Goal: Information Seeking & Learning: Learn about a topic

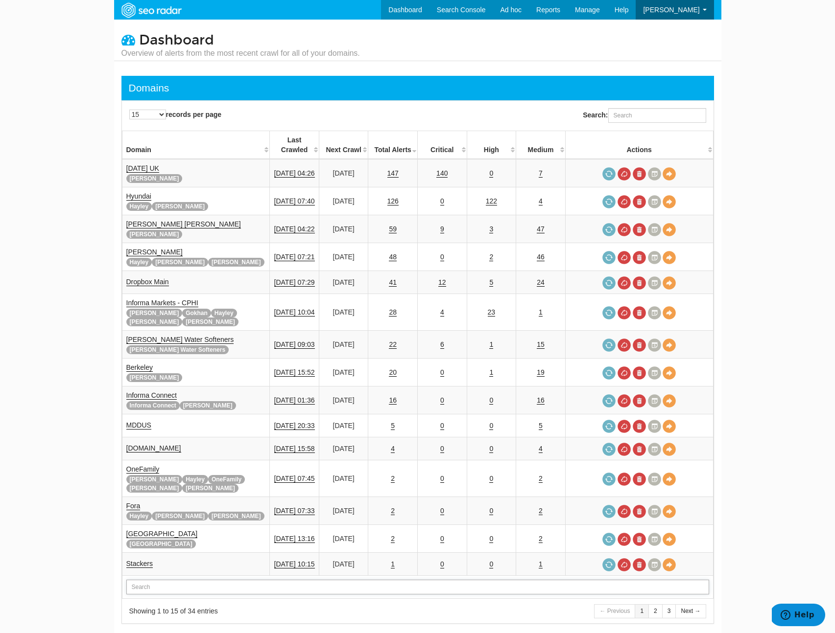
click at [164, 580] on input "text" at bounding box center [417, 587] width 582 height 15
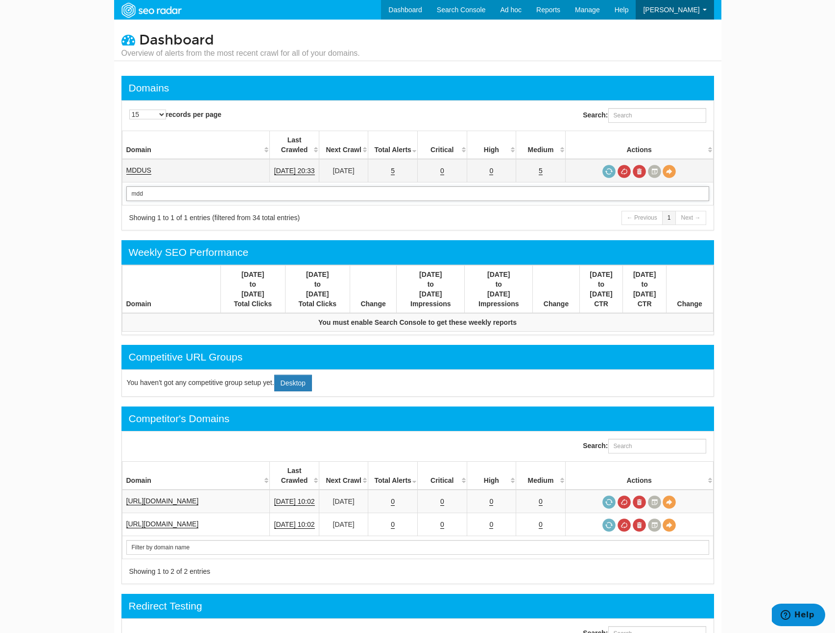
type input "mdd"
click at [134, 159] on td "MDDUS" at bounding box center [196, 170] width 148 height 23
click at [133, 166] on link "MDDUS" at bounding box center [138, 170] width 25 height 8
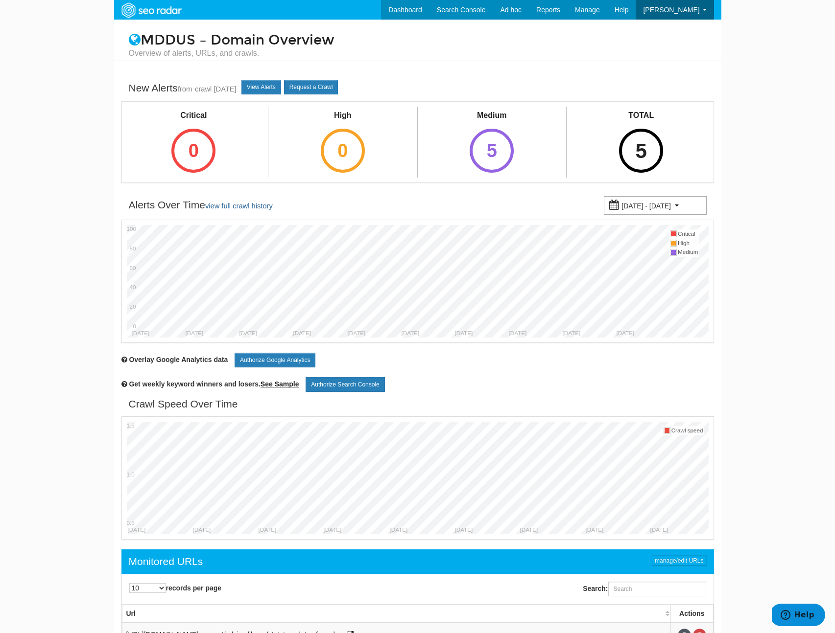
click at [638, 140] on div "5" at bounding box center [641, 151] width 44 height 44
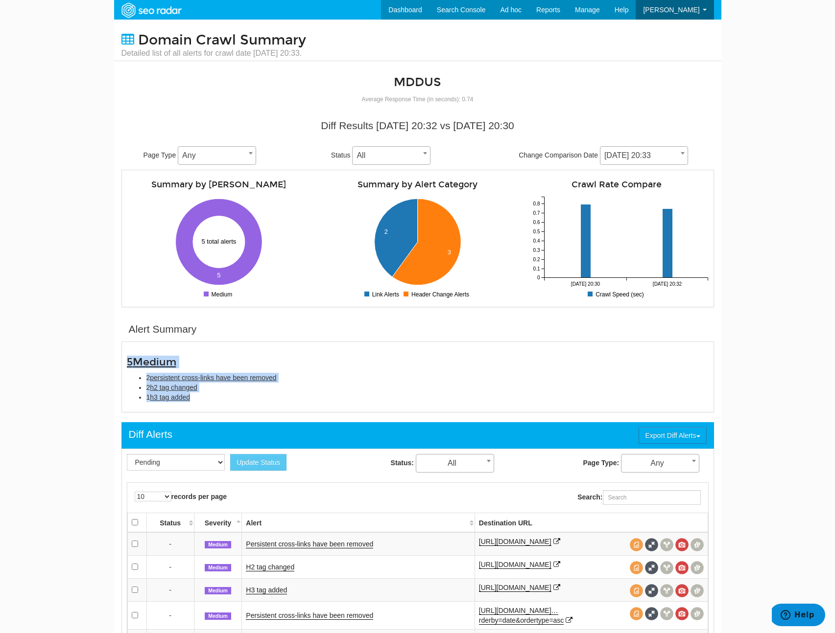
drag, startPoint x: 216, startPoint y: 401, endPoint x: 117, endPoint y: 355, distance: 108.8
click at [117, 355] on div "Alert Summary 5 Medium 2 persistent cross-links have been removed 2 h2 tag chan…" at bounding box center [417, 364] width 607 height 95
copy div "5 Medium 2 persistent cross-links have been removed 2 h2 tag changed 1 h3 tag a…"
click at [244, 401] on li "1 h3 tag added" at bounding box center [427, 398] width 562 height 10
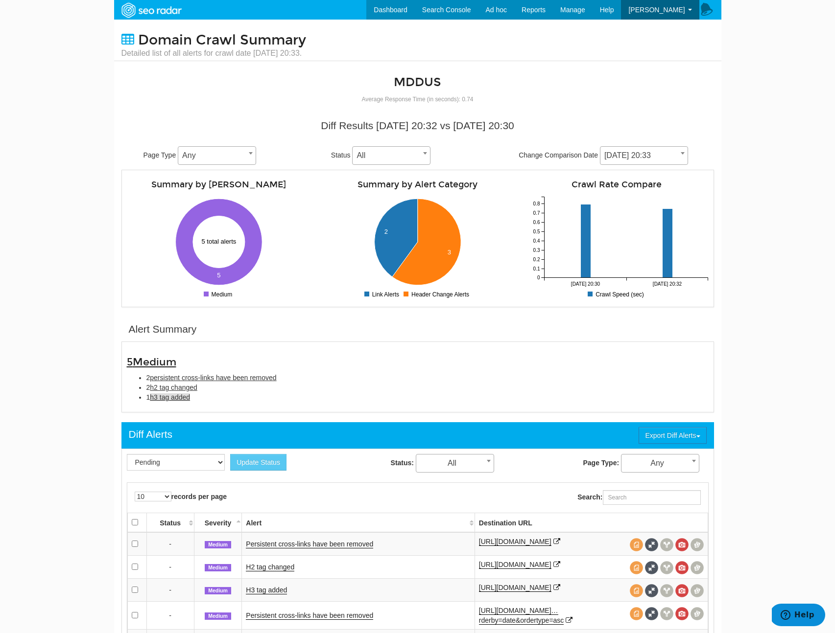
click at [177, 394] on span "h3 tag added" at bounding box center [170, 398] width 40 height 8
type input "h3 tag added"
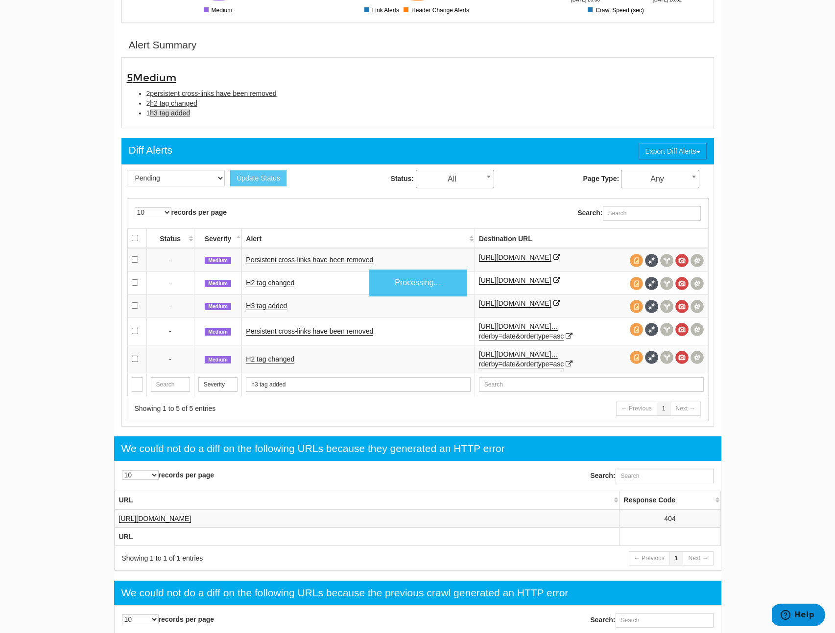
scroll to position [318, 0]
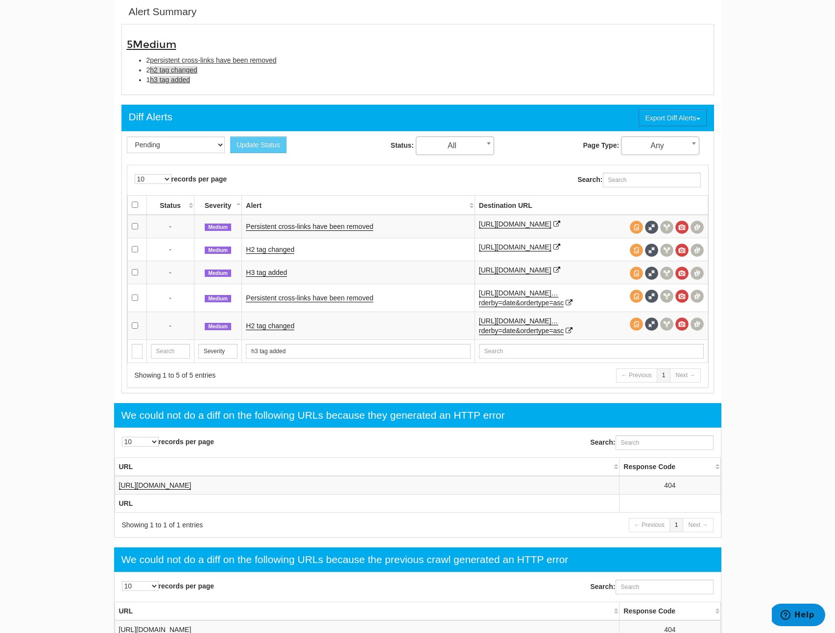
click at [167, 69] on span "h2 tag changed" at bounding box center [173, 70] width 47 height 8
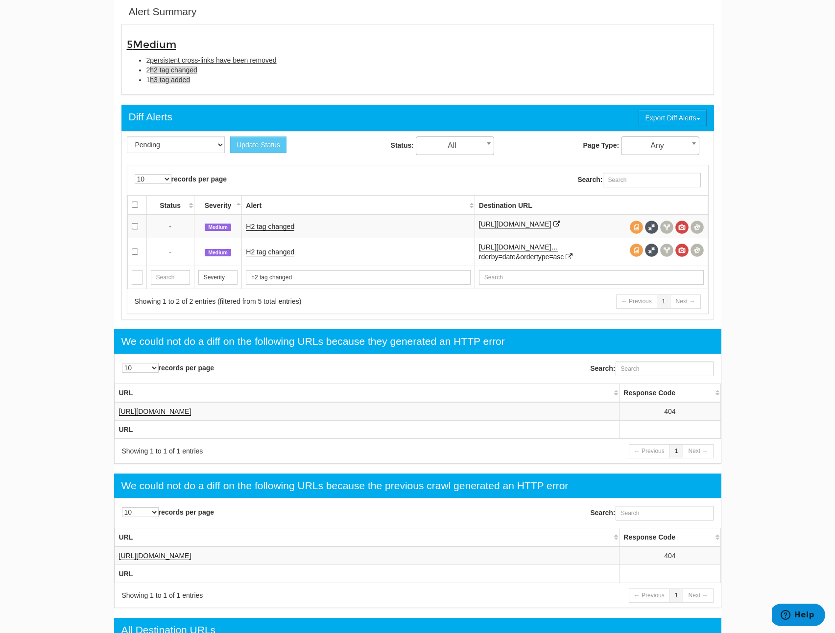
click at [168, 80] on span "h3 tag added" at bounding box center [170, 80] width 40 height 8
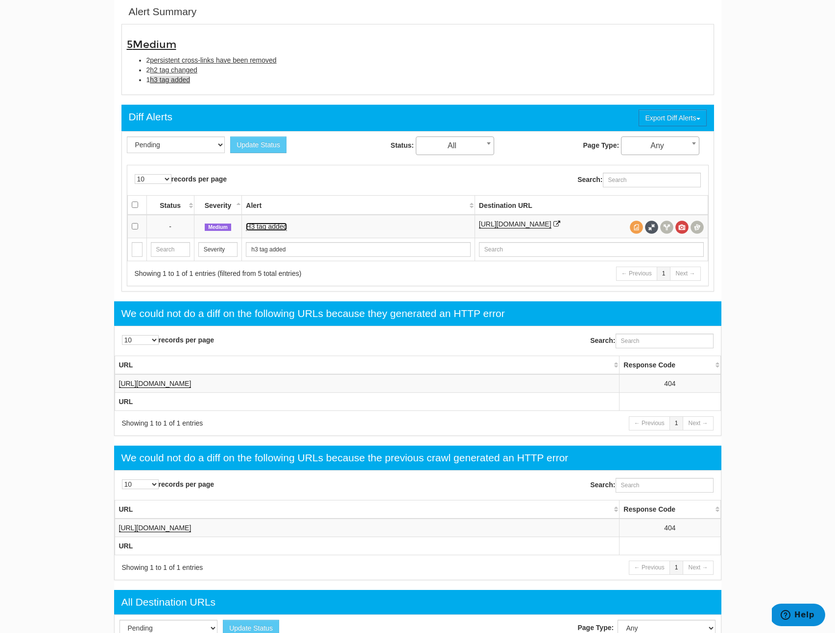
click at [269, 223] on link "H3 tag added" at bounding box center [266, 227] width 41 height 8
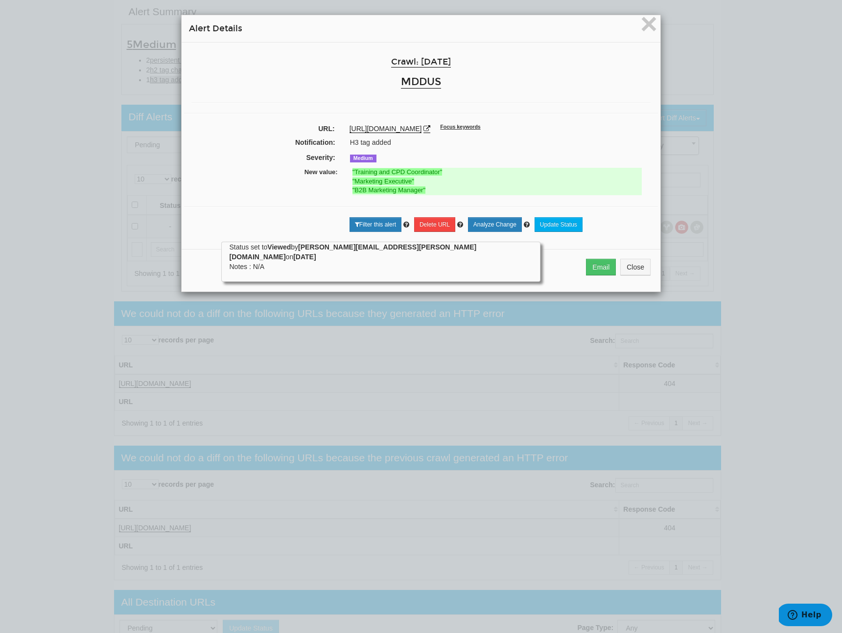
click at [132, 176] on div "× Alert Details Crawl: 08/31/2025 MDDUS URL: https://www.mddus.com/about-us/car…" at bounding box center [421, 316] width 842 height 633
click at [628, 266] on button "Close" at bounding box center [635, 267] width 30 height 17
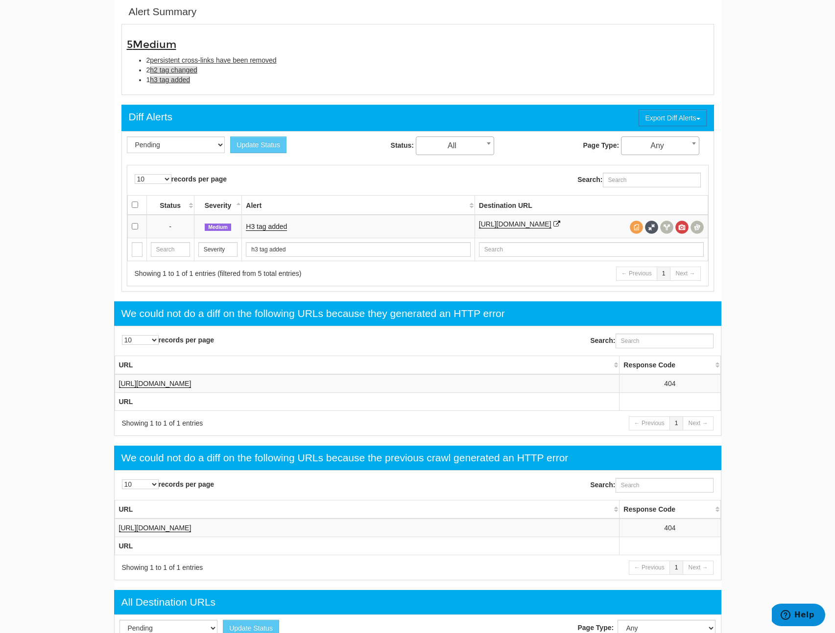
click at [164, 69] on span "h2 tag changed" at bounding box center [173, 70] width 47 height 8
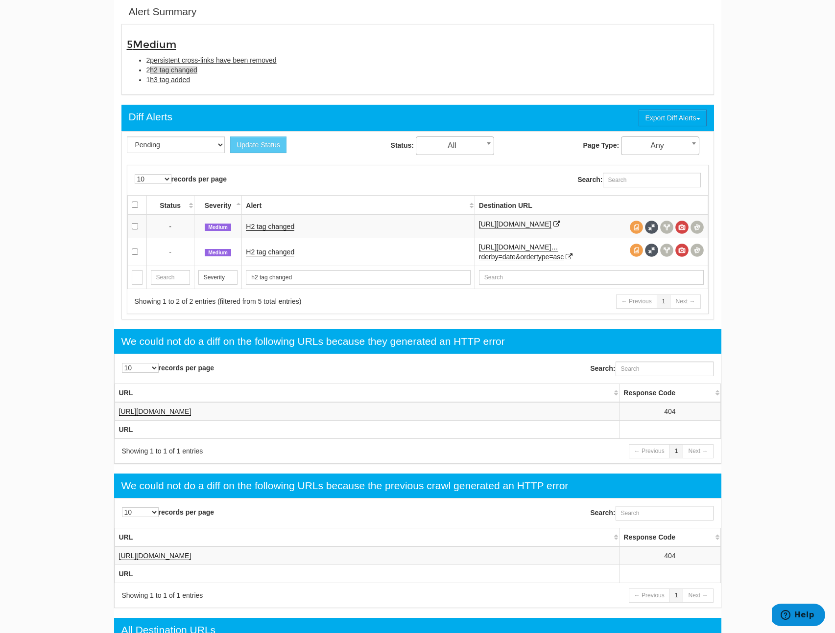
click at [272, 234] on td "H2 tag changed" at bounding box center [358, 226] width 232 height 23
click at [273, 231] on link "H2 tag changed" at bounding box center [270, 227] width 48 height 8
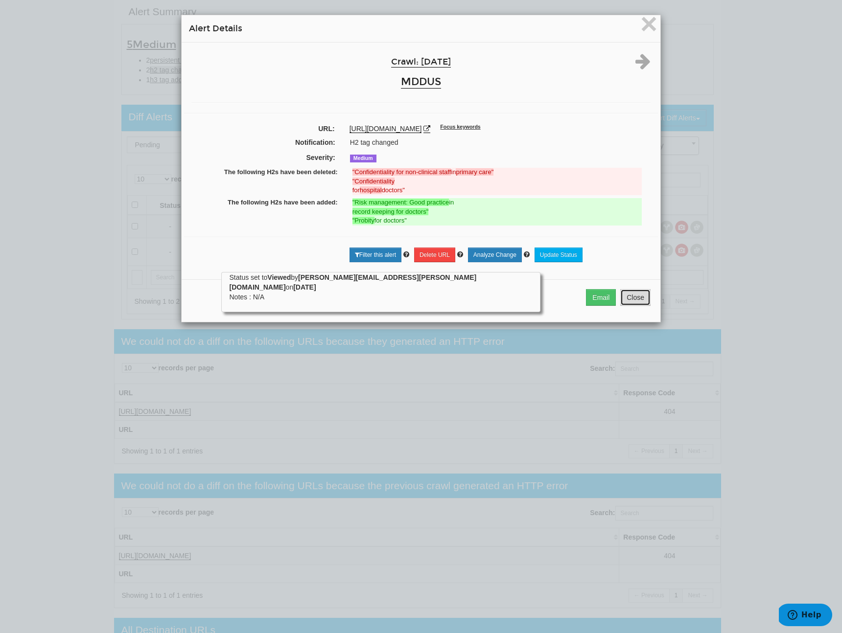
click at [632, 300] on button "Close" at bounding box center [635, 297] width 30 height 17
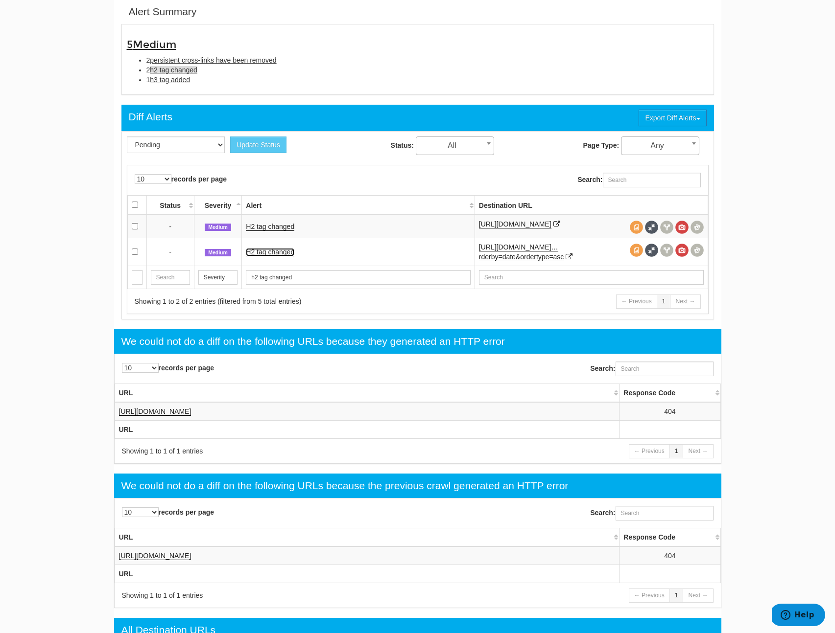
click at [283, 256] on link "H2 tag changed" at bounding box center [270, 252] width 48 height 8
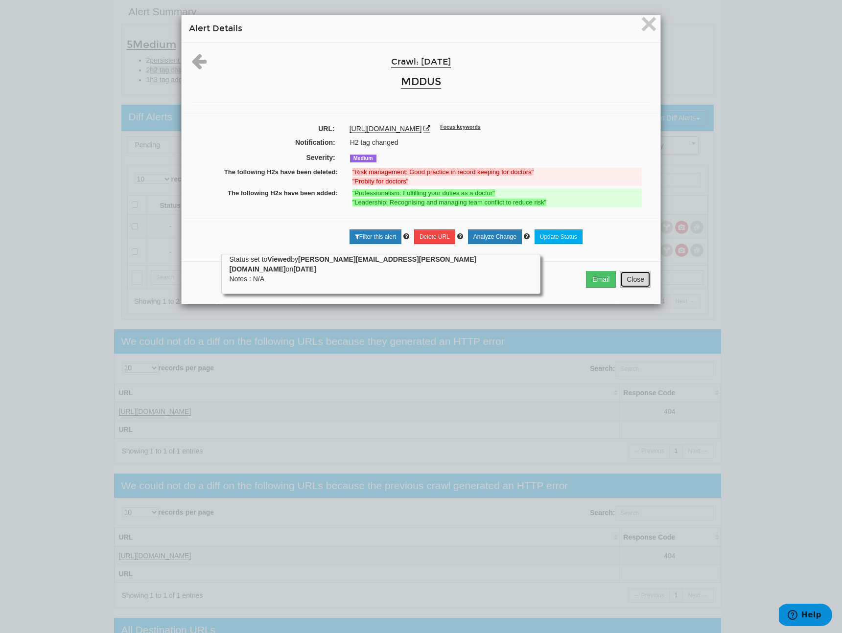
click at [631, 287] on button "Close" at bounding box center [635, 279] width 30 height 17
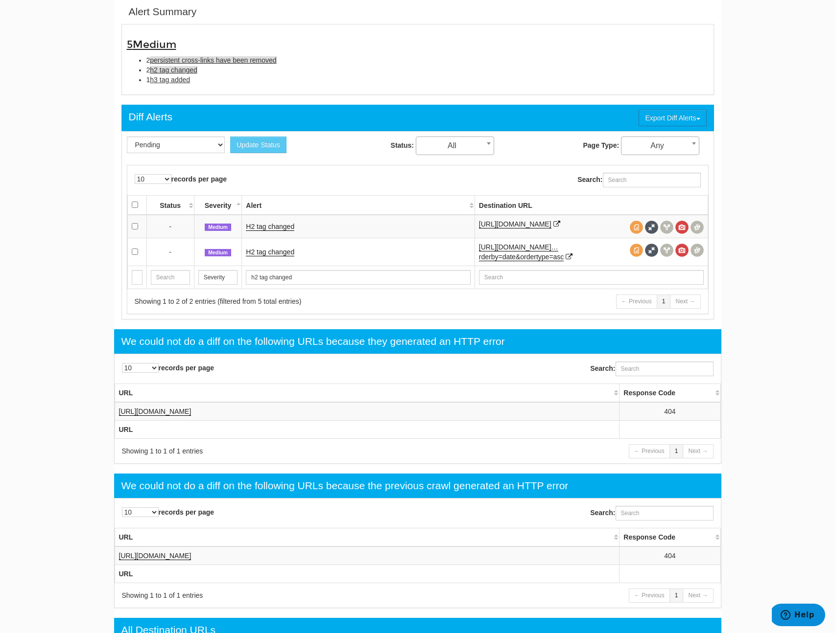
click at [169, 57] on span "persistent cross-links have been removed" at bounding box center [213, 60] width 126 height 8
type input "persistent cross-links have been removed"
click at [365, 231] on link "Persistent cross-links have been removed" at bounding box center [309, 227] width 127 height 8
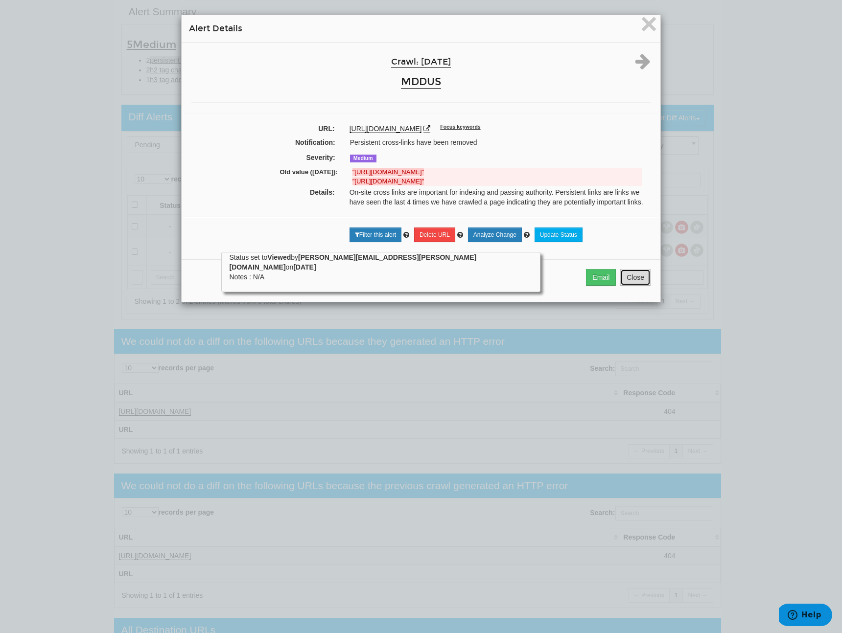
click at [620, 286] on button "Close" at bounding box center [635, 277] width 30 height 17
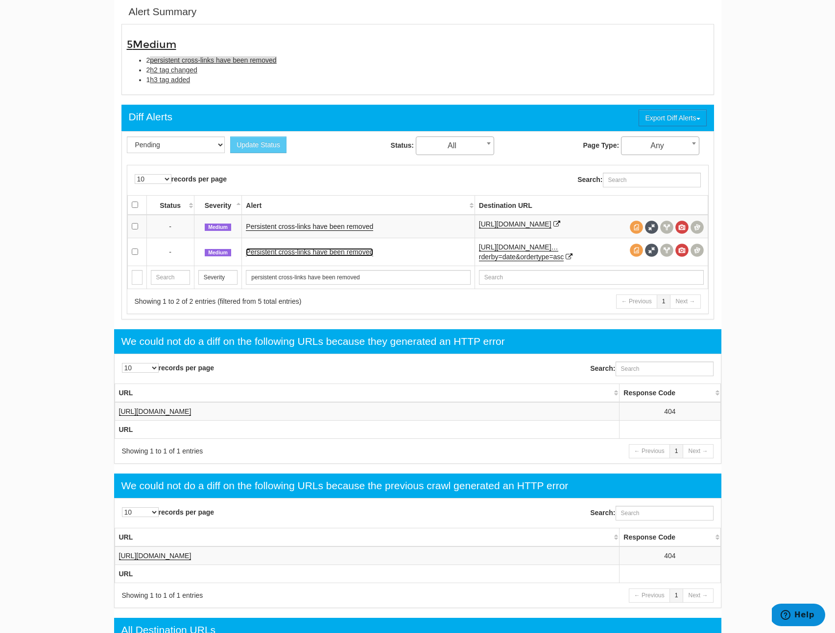
click at [358, 256] on link "Persistent cross-links have been removed" at bounding box center [309, 252] width 127 height 8
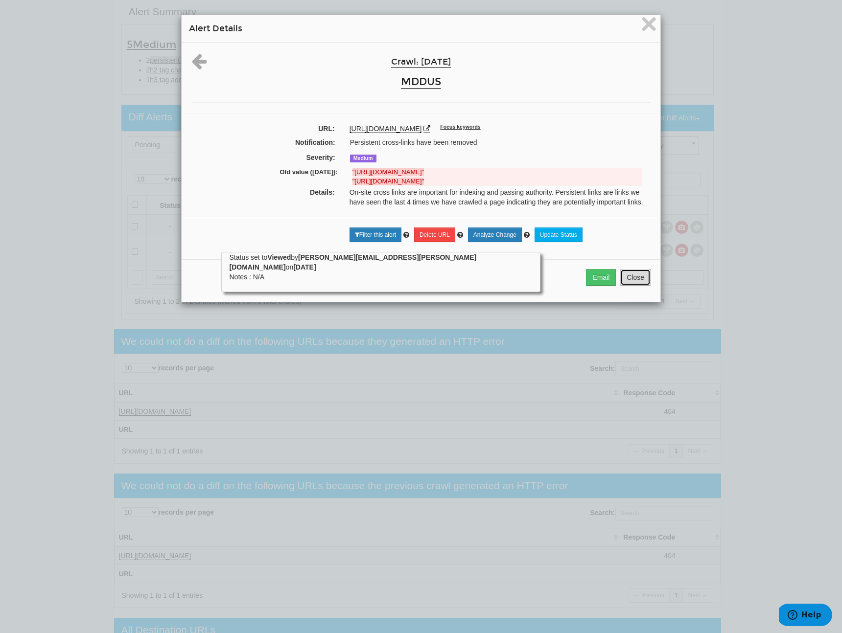
click at [634, 286] on button "Close" at bounding box center [635, 277] width 30 height 17
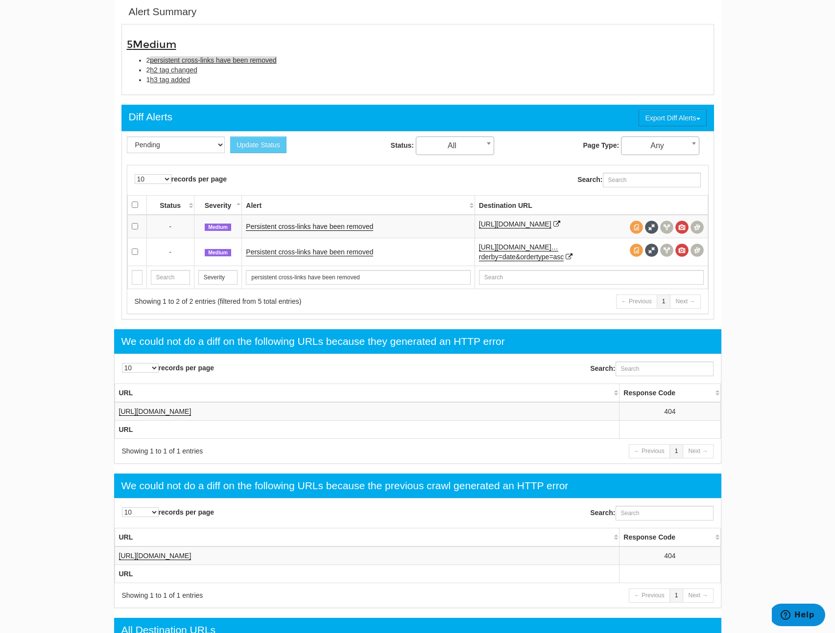
scroll to position [0, 0]
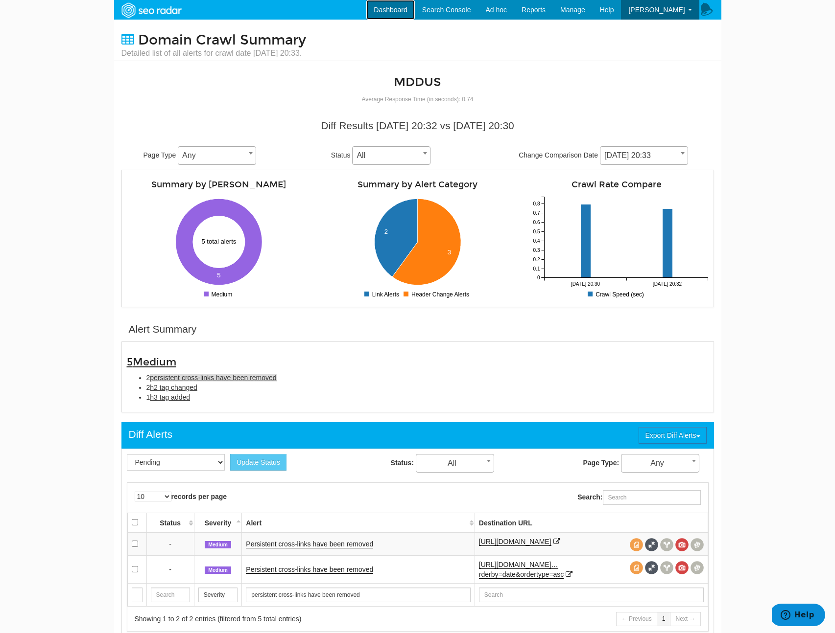
click at [390, 5] on link "Dashboard" at bounding box center [390, 10] width 48 height 20
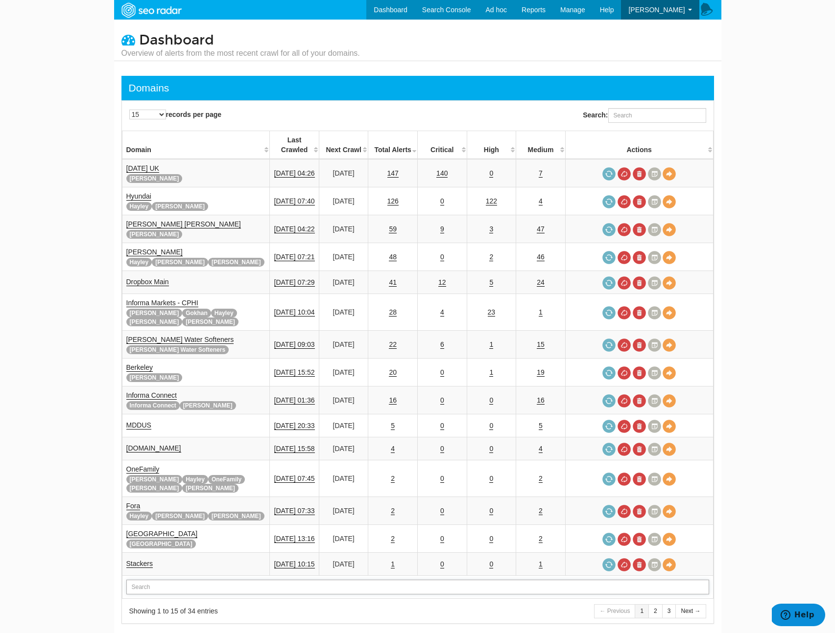
click at [227, 580] on input "text" at bounding box center [417, 587] width 582 height 15
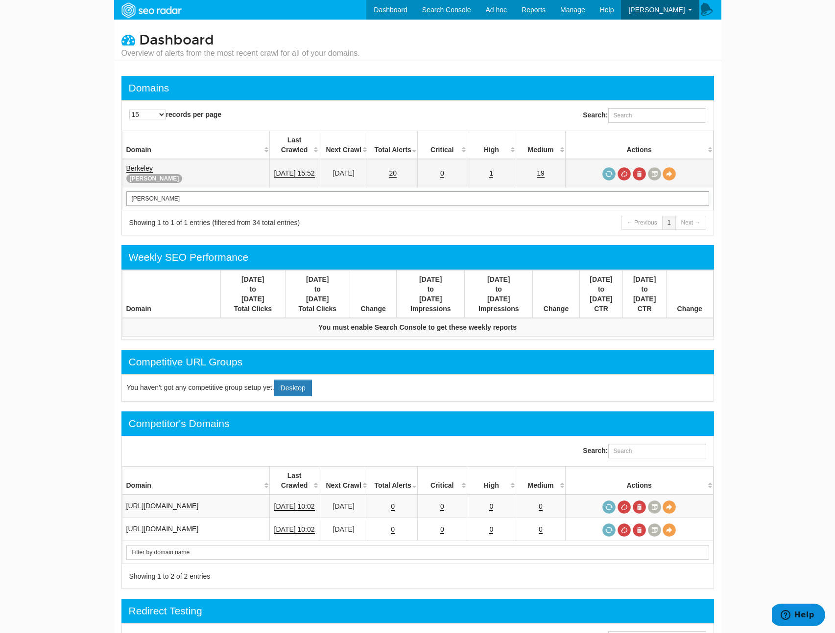
type input "berk"
click at [142, 164] on link "Berkeley" at bounding box center [139, 168] width 26 height 8
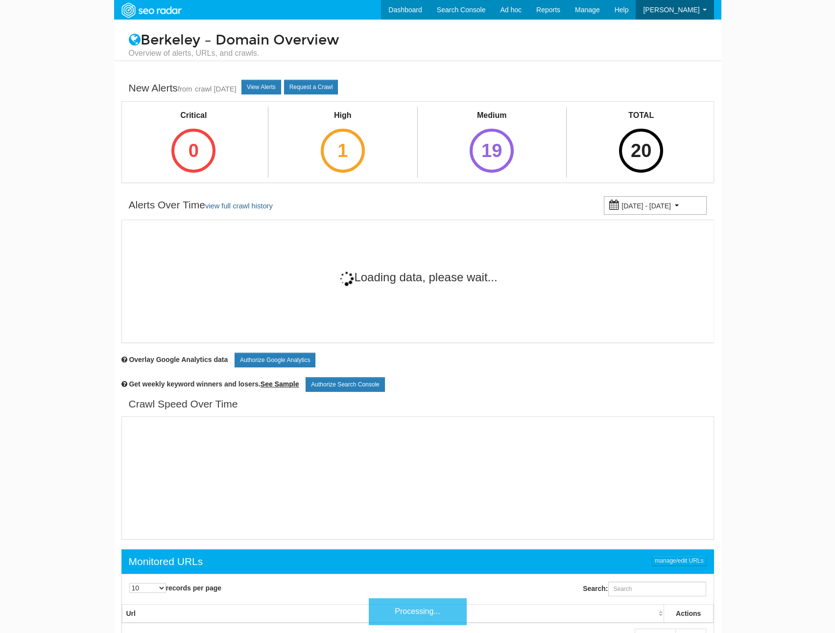
scroll to position [39, 0]
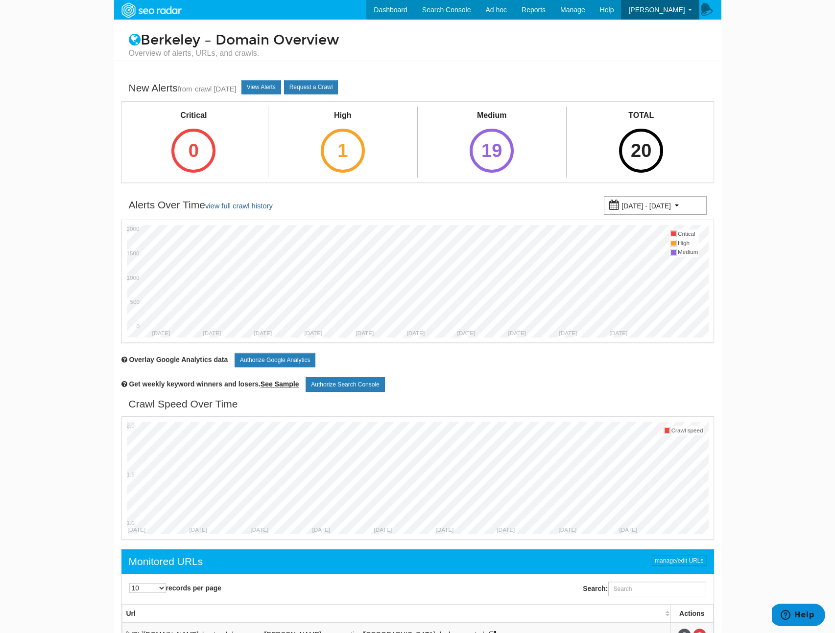
click at [658, 209] on small "[DATE] - [DATE]" at bounding box center [645, 206] width 49 height 8
type input "[DATE]"
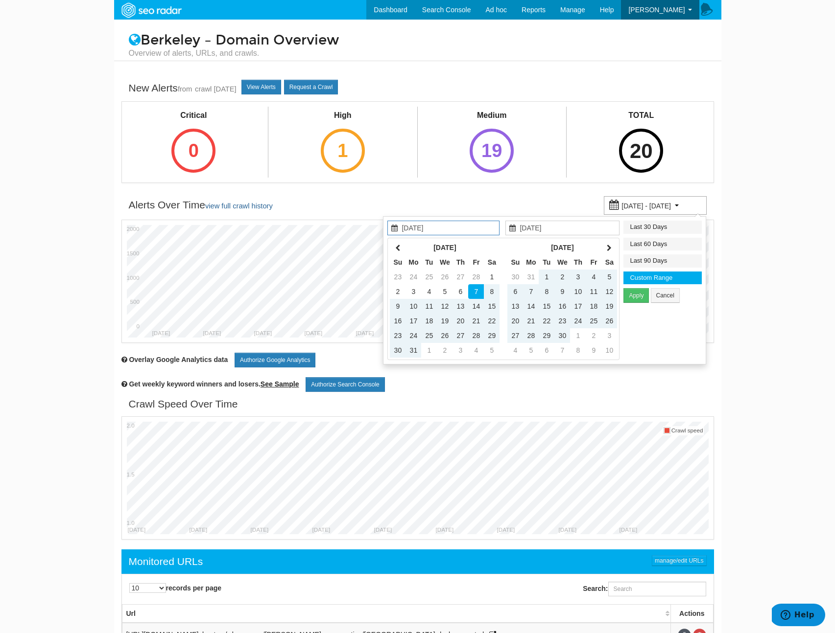
click at [630, 160] on div "20" at bounding box center [641, 151] width 44 height 44
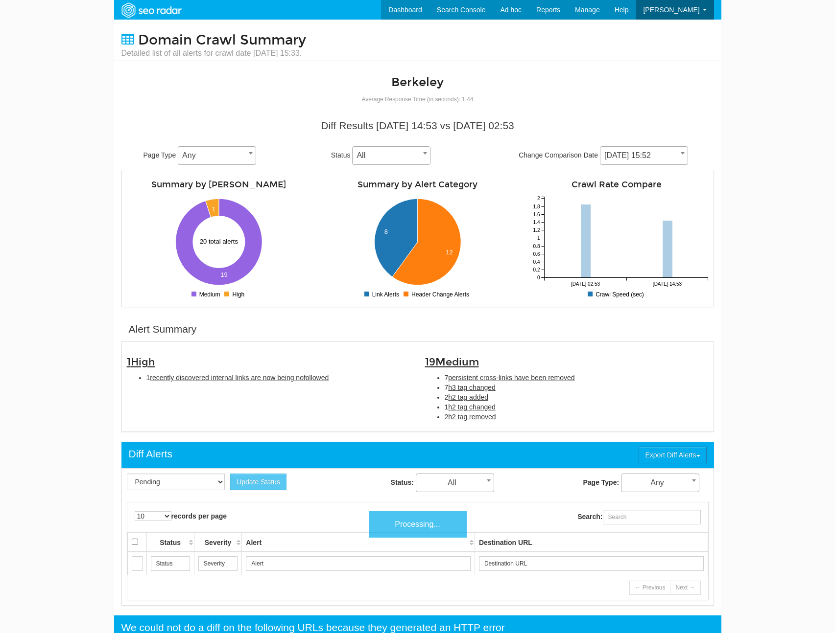
scroll to position [39, 0]
click at [640, 150] on span "09/01/2025 15:52" at bounding box center [643, 156] width 87 height 14
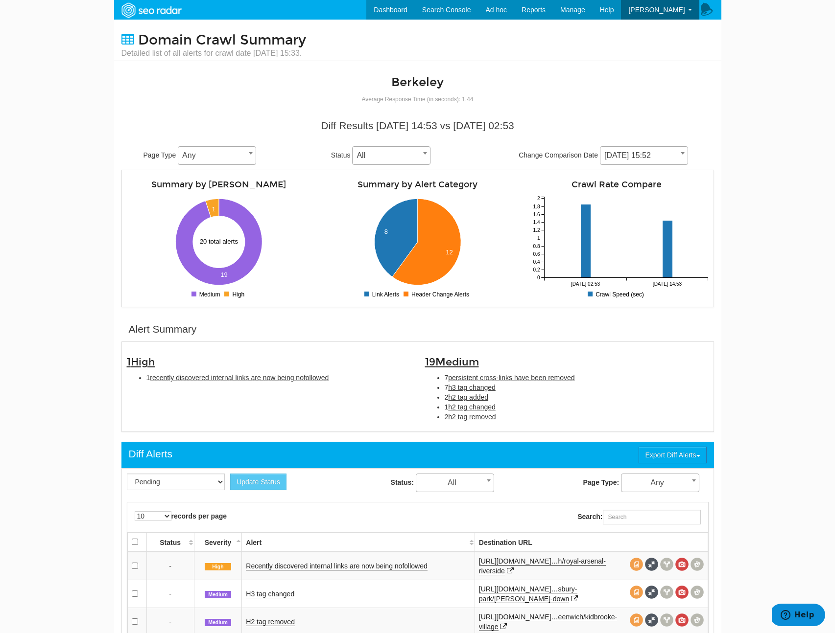
click at [719, 209] on div "Diff Results 09/01/2025 14:53 vs 08/29/2025 02:53 Page Type Any Any Status All …" at bounding box center [417, 211] width 607 height 194
click at [525, 421] on li "2 h2 tag removed" at bounding box center [576, 417] width 264 height 10
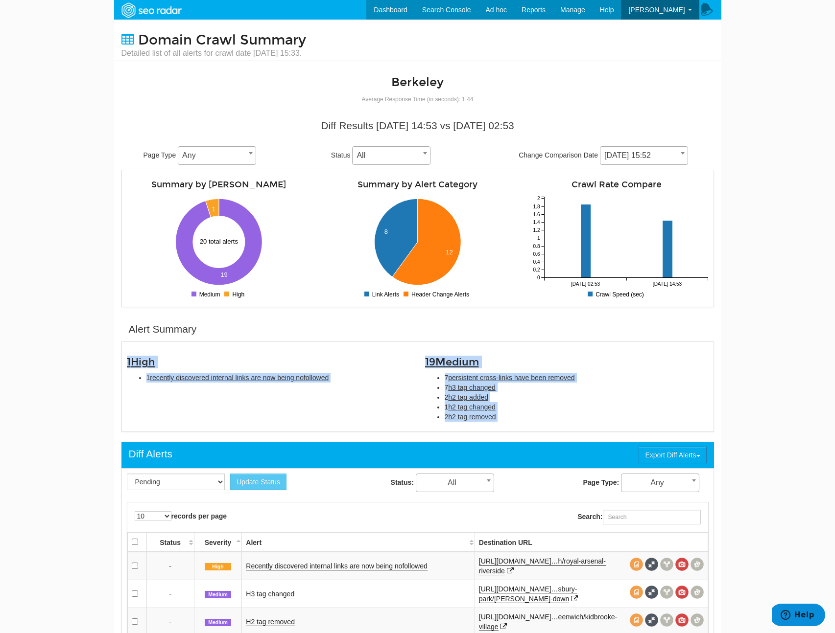
drag, startPoint x: 525, startPoint y: 421, endPoint x: 90, endPoint y: 361, distance: 439.3
click at [90, 361] on body "Dashboard Search Console Ad hoc Internet Archive Diff tool Mobile vs. Desktop F…" at bounding box center [417, 316] width 835 height 633
copy div "1 High 1 recently discovered internal links are now being nofollowed 19 Medium …"
click at [454, 413] on span "h2 tag removed" at bounding box center [471, 417] width 47 height 8
type input "h2 tag removed"
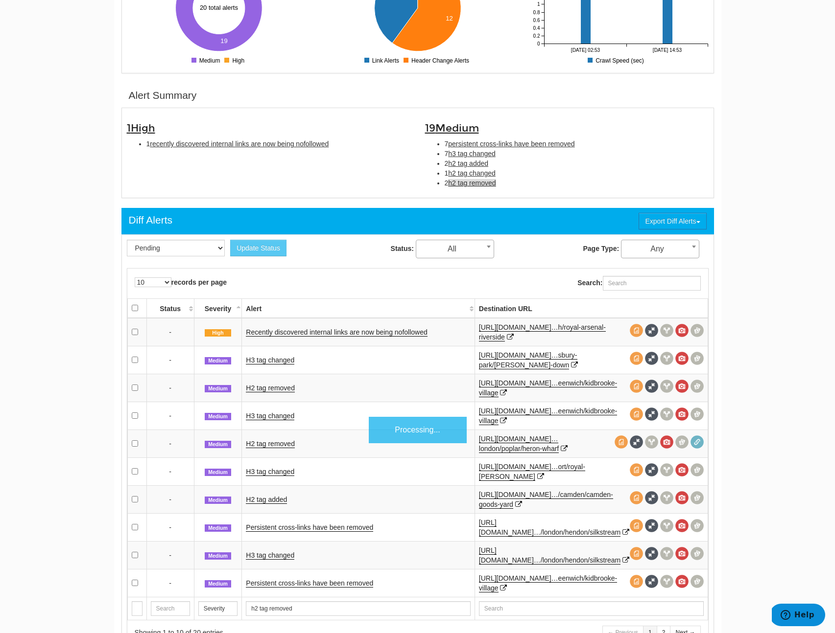
scroll to position [318, 0]
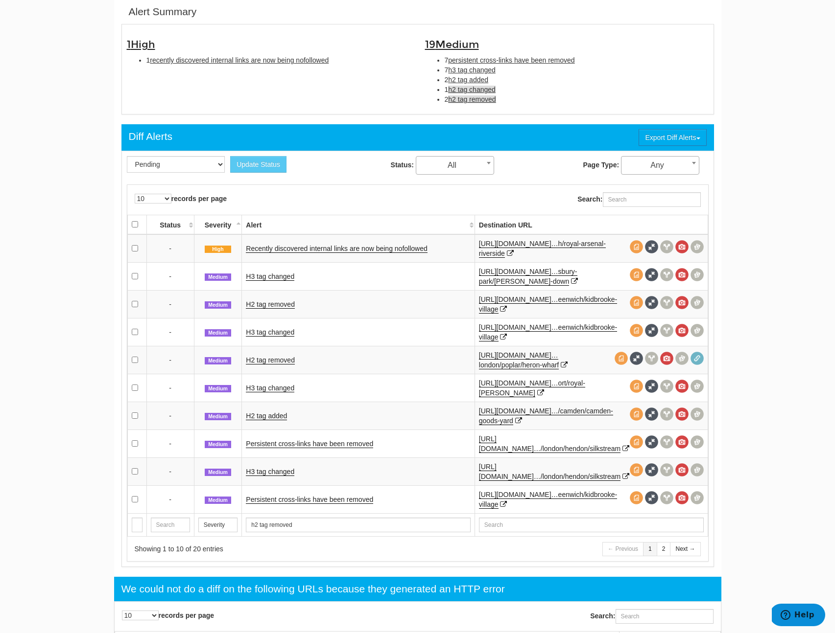
click at [479, 86] on span "h2 tag changed" at bounding box center [471, 90] width 47 height 8
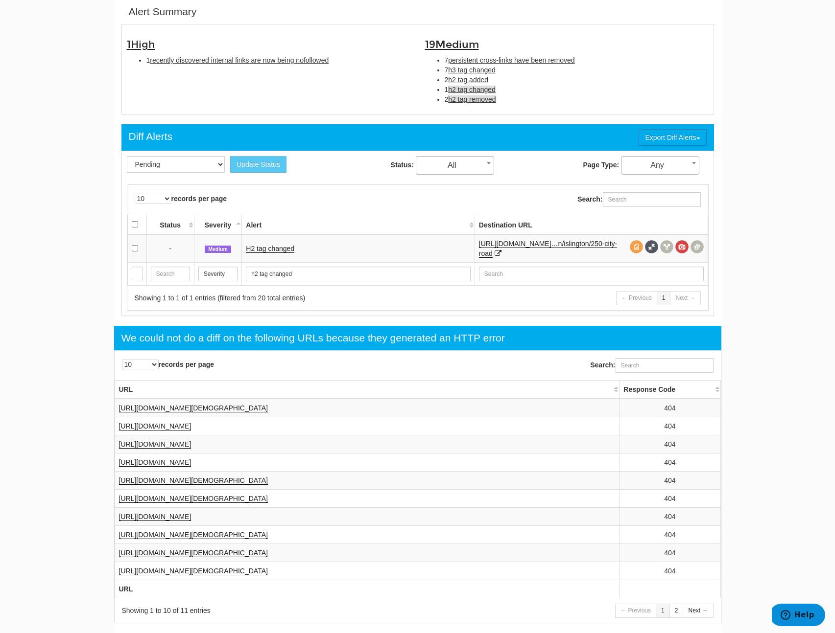
click at [473, 98] on span "h2 tag removed" at bounding box center [471, 99] width 47 height 8
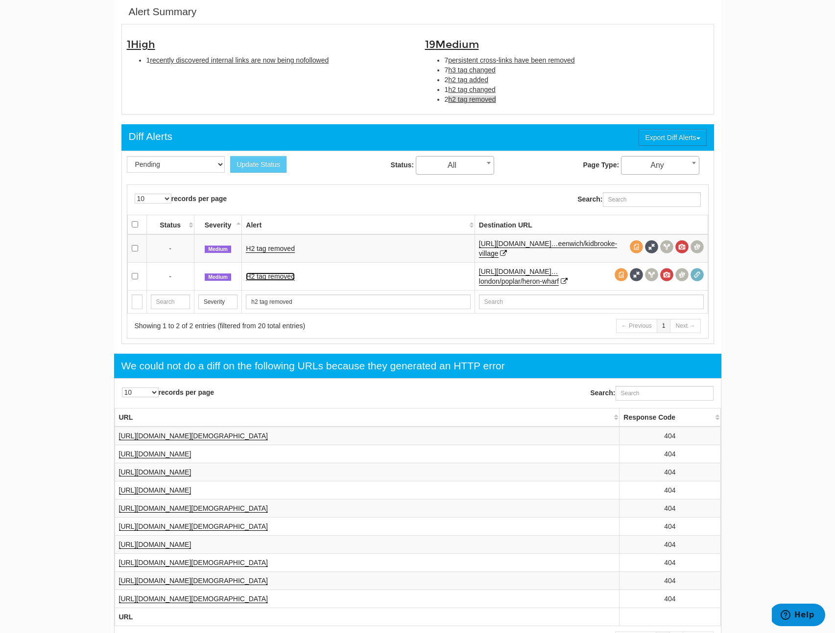
click at [279, 273] on link "H2 tag removed" at bounding box center [270, 277] width 49 height 8
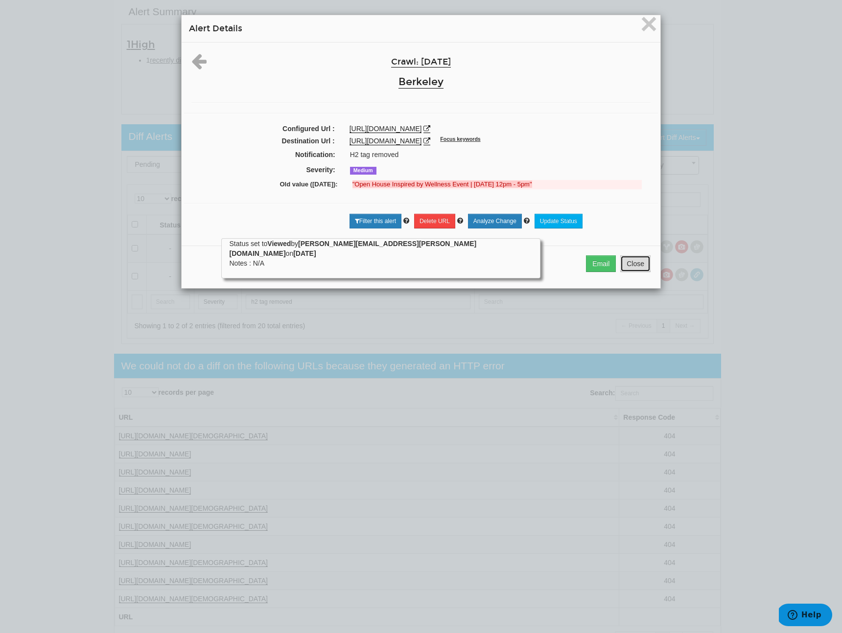
click at [631, 267] on button "Close" at bounding box center [635, 263] width 30 height 17
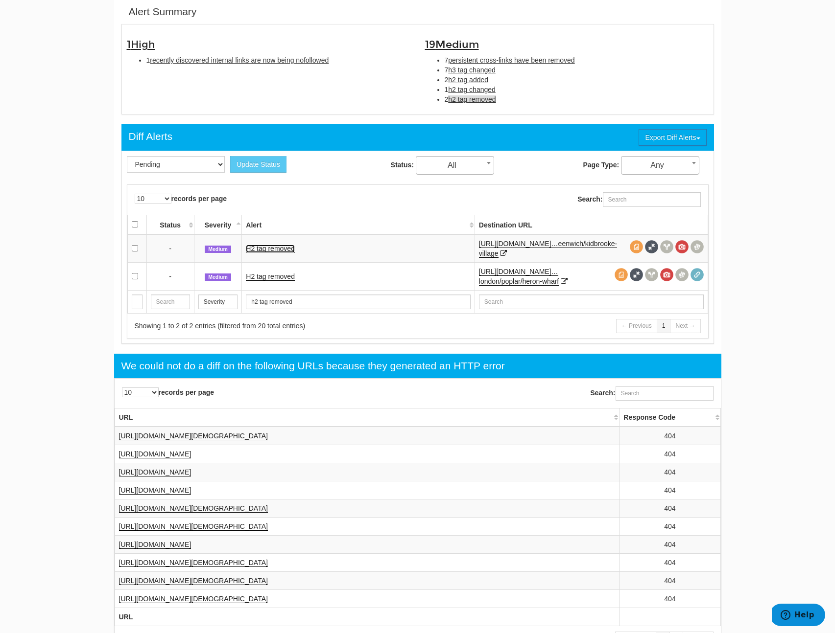
click at [278, 247] on link "H2 tag removed" at bounding box center [270, 249] width 49 height 8
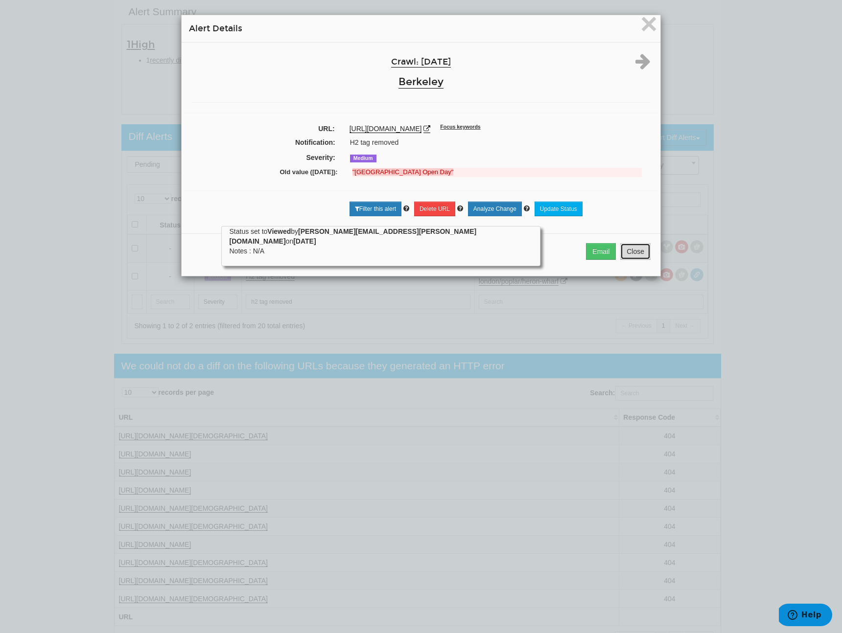
click at [642, 260] on button "Close" at bounding box center [635, 251] width 30 height 17
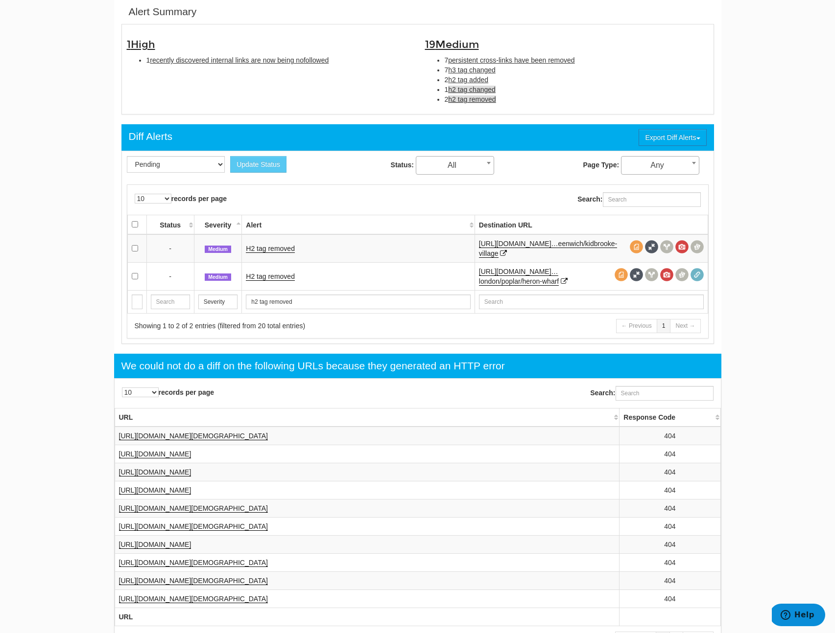
click at [455, 92] on span "h2 tag changed" at bounding box center [471, 90] width 47 height 8
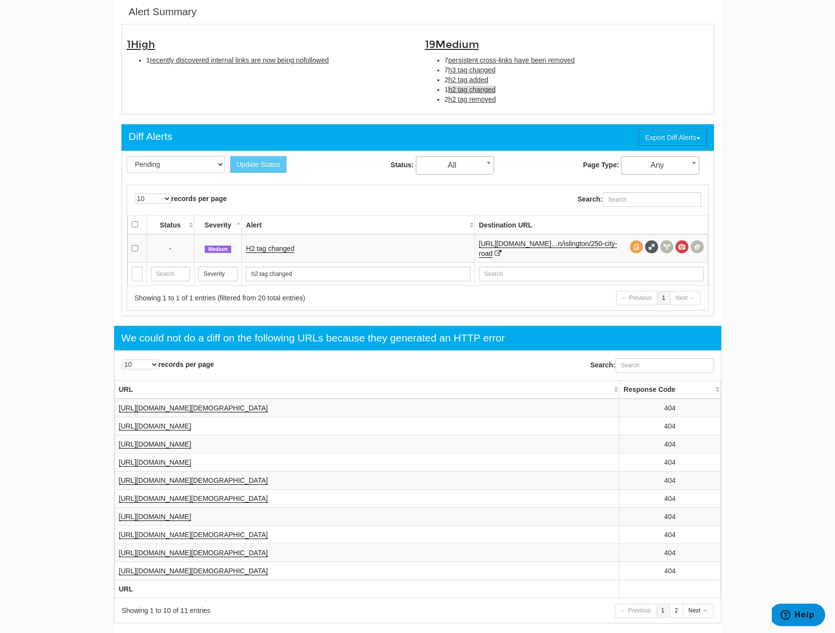
click at [278, 255] on td "H2 tag changed" at bounding box center [358, 248] width 232 height 28
click at [281, 250] on link "H2 tag changed" at bounding box center [270, 249] width 48 height 8
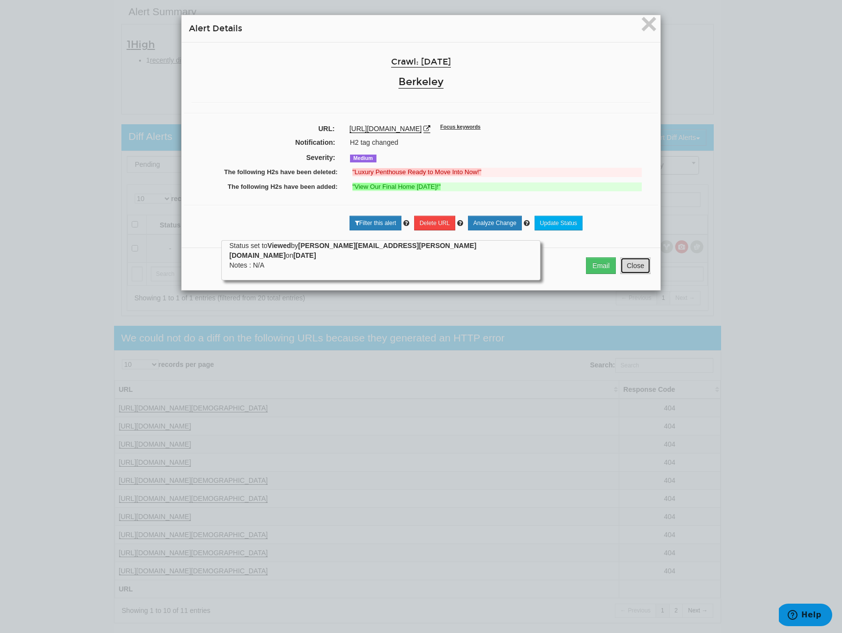
click at [626, 265] on button "Close" at bounding box center [635, 265] width 30 height 17
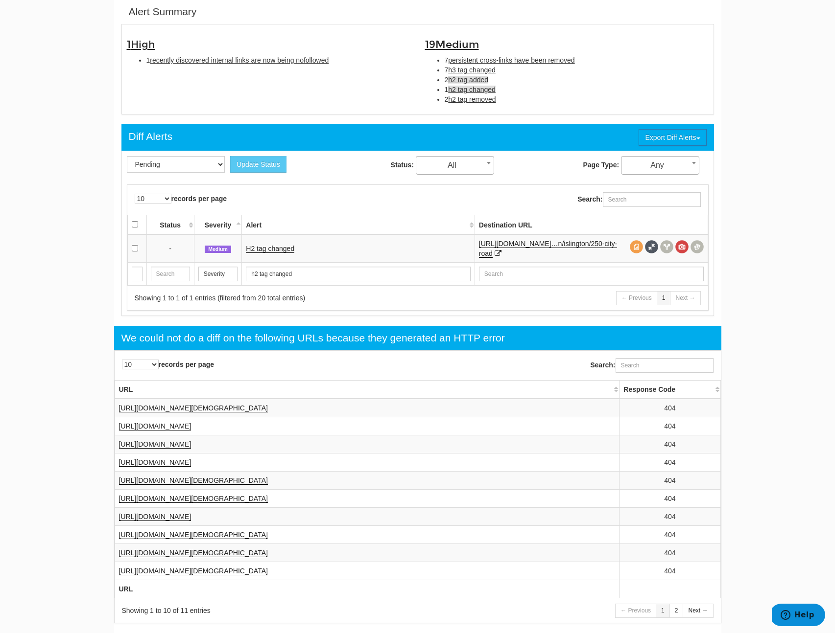
click at [474, 78] on span "h2 tag added" at bounding box center [468, 80] width 40 height 8
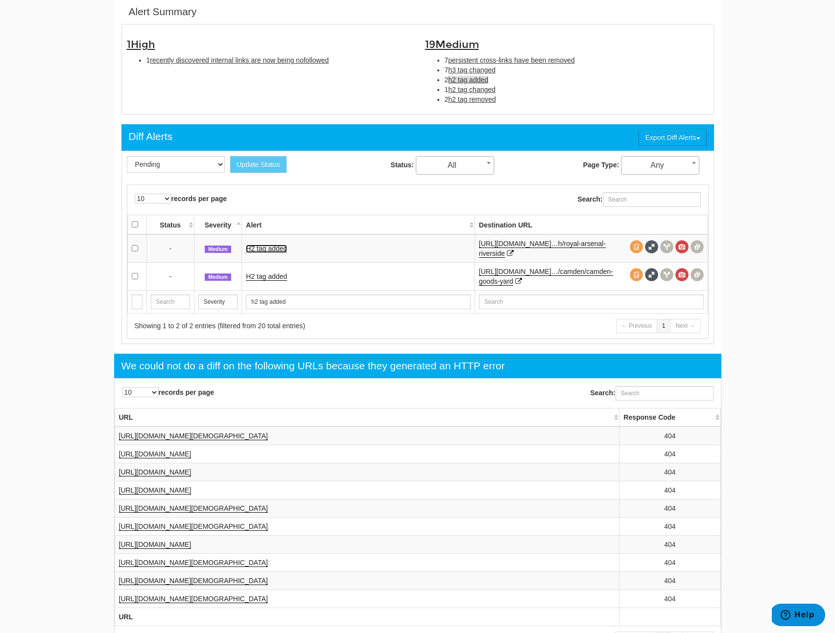
click at [263, 249] on link "H2 tag added" at bounding box center [266, 249] width 41 height 8
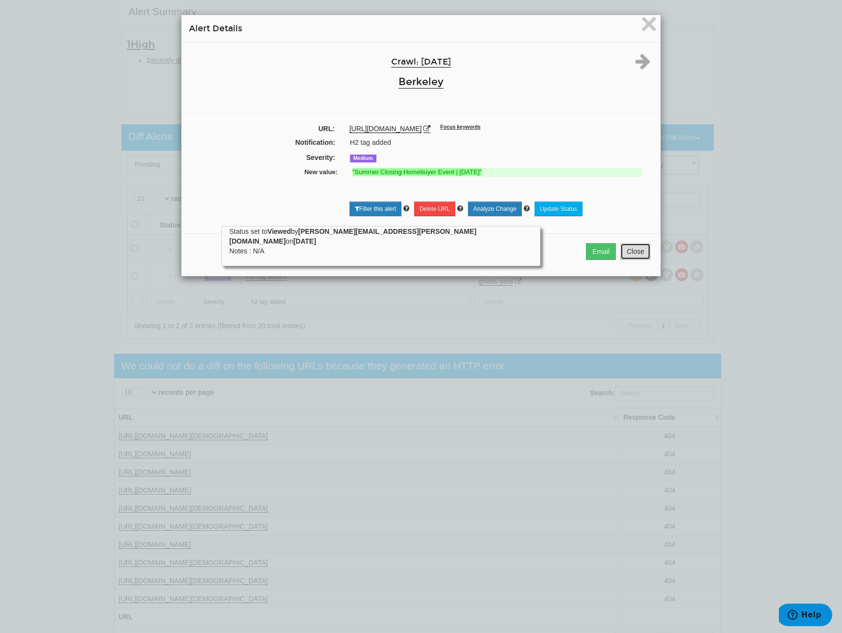
click at [634, 260] on button "Close" at bounding box center [635, 251] width 30 height 17
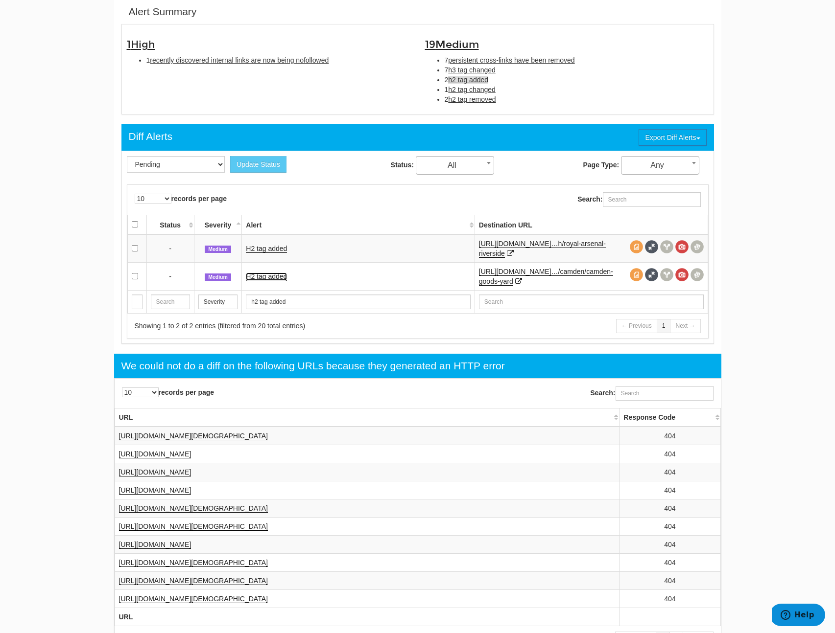
click at [268, 273] on link "H2 tag added" at bounding box center [266, 277] width 41 height 8
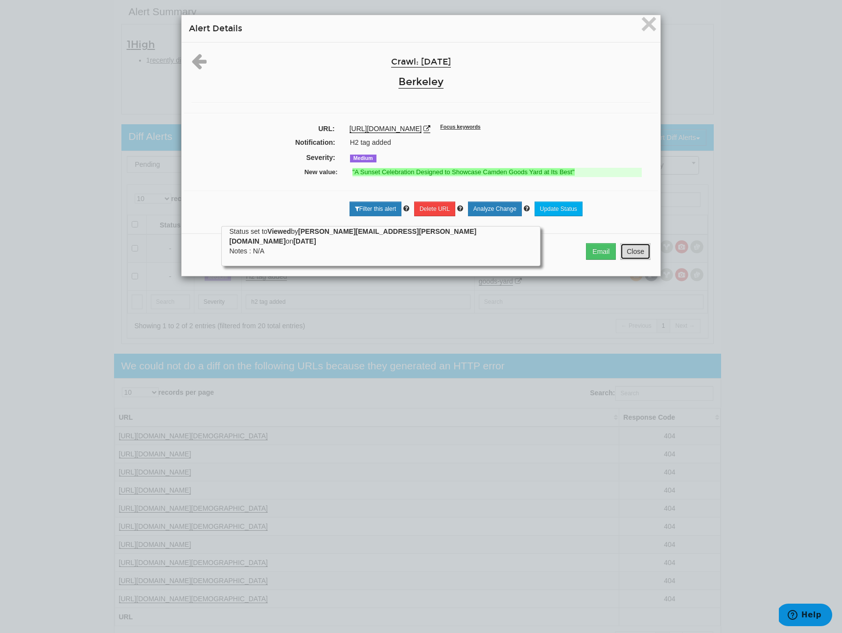
click at [626, 259] on button "Close" at bounding box center [635, 251] width 30 height 17
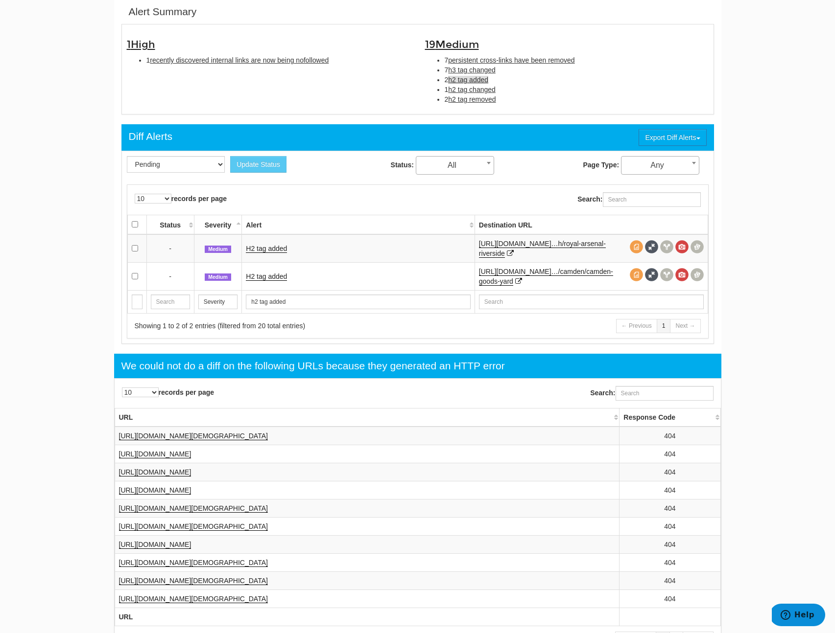
click at [475, 75] on li "2 h2 tag added" at bounding box center [576, 80] width 264 height 10
click at [480, 70] on span "h3 tag changed" at bounding box center [471, 70] width 47 height 8
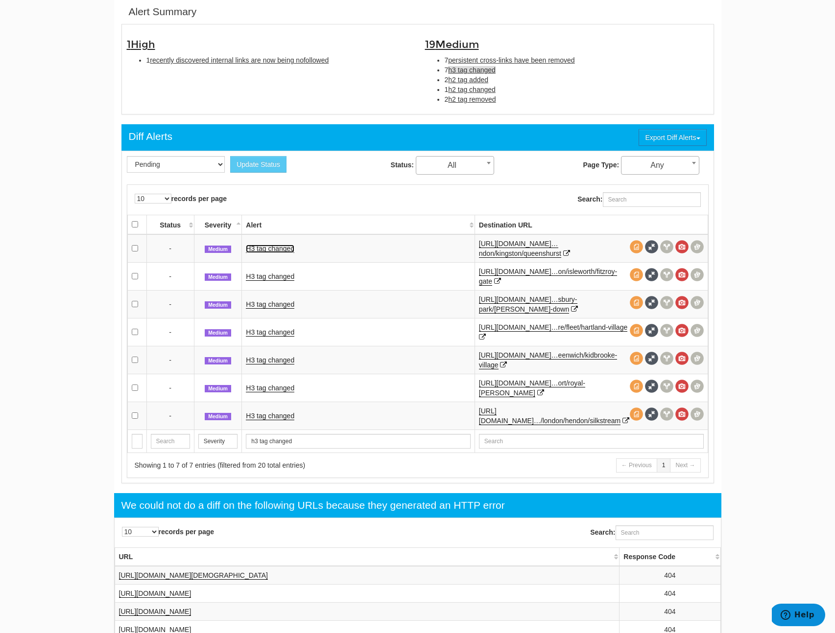
click at [267, 251] on link "H3 tag changed" at bounding box center [270, 249] width 48 height 8
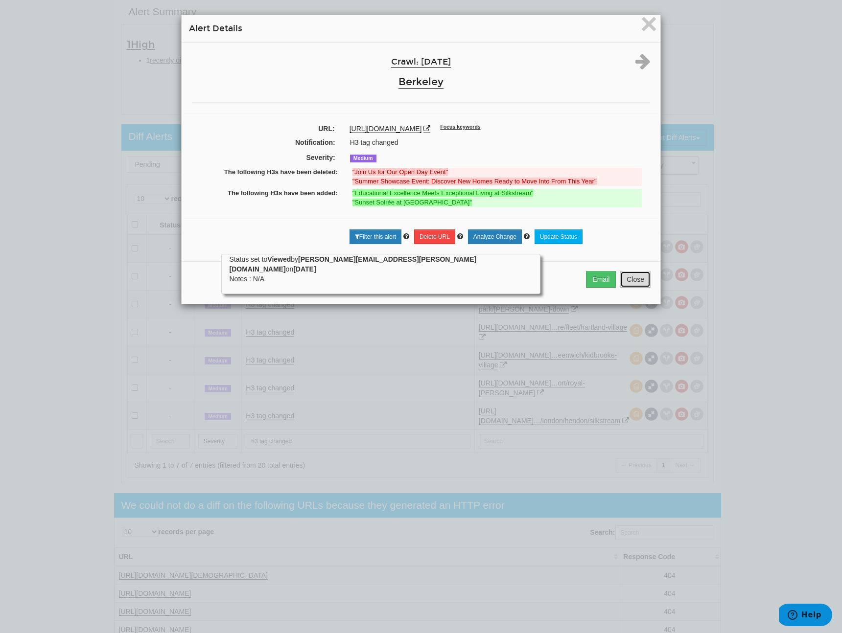
click at [635, 283] on button "Close" at bounding box center [635, 279] width 30 height 17
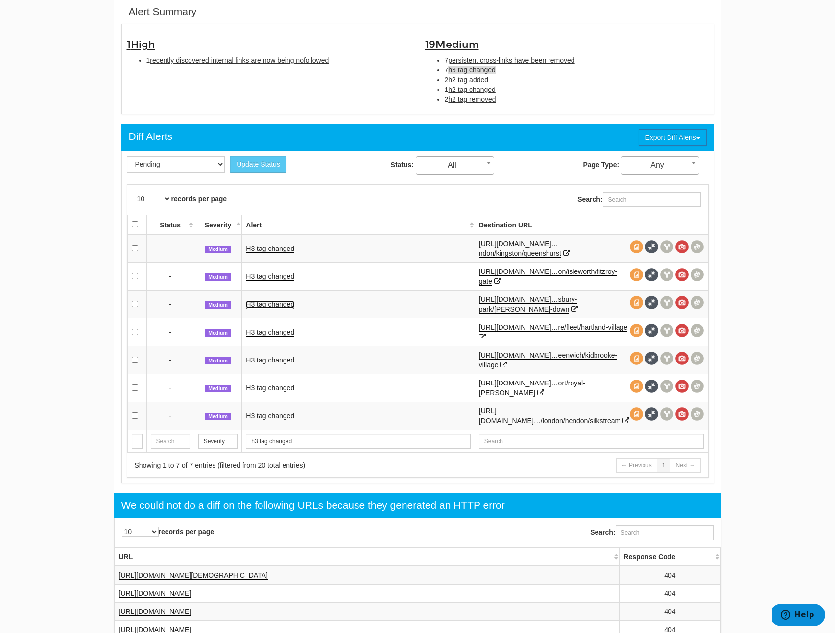
click at [288, 303] on link "H3 tag changed" at bounding box center [270, 305] width 48 height 8
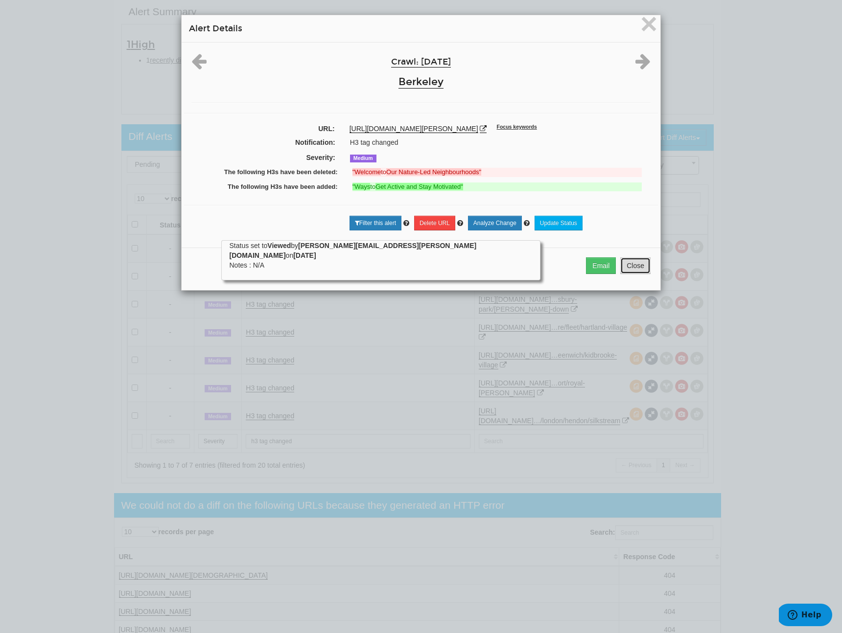
click at [631, 274] on button "Close" at bounding box center [635, 265] width 30 height 17
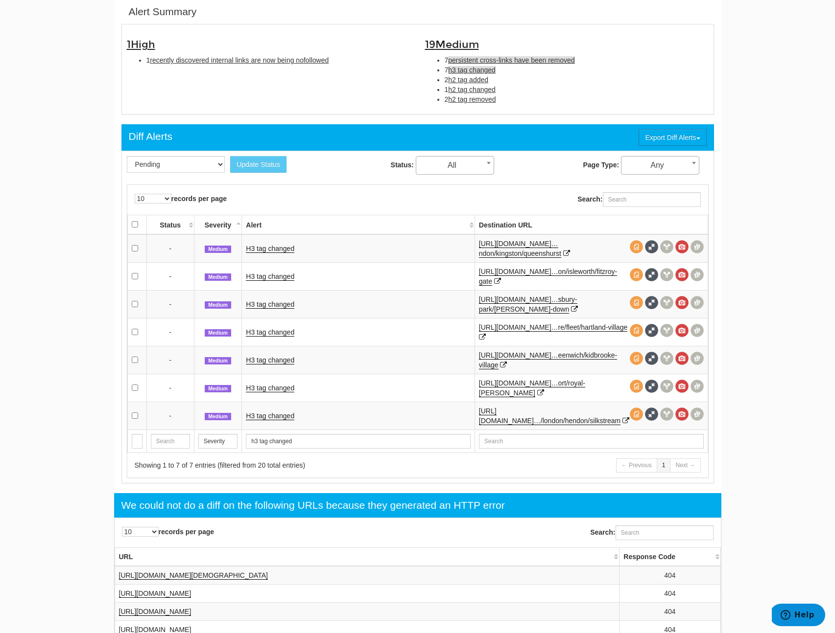
click at [471, 61] on span "persistent cross-links have been removed" at bounding box center [511, 60] width 126 height 8
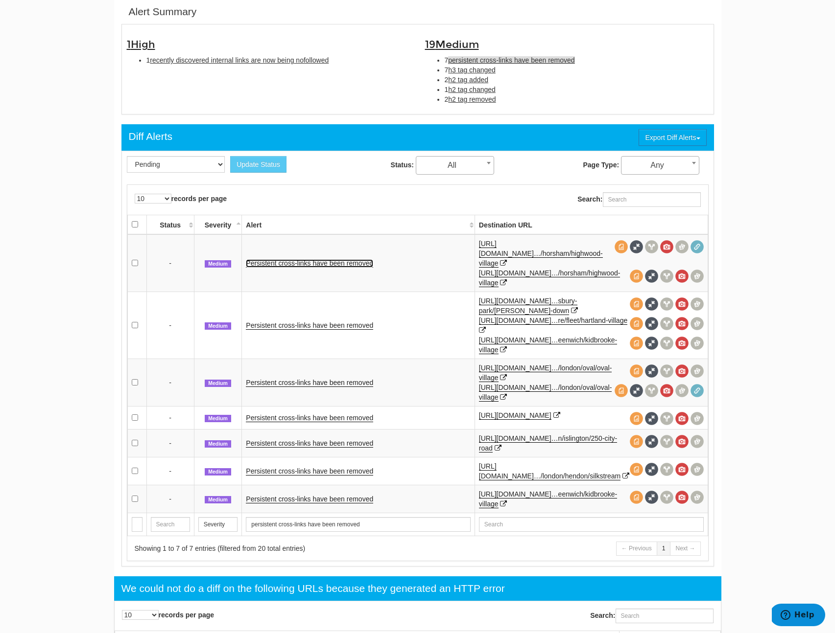
click at [263, 259] on link "Persistent cross-links have been removed" at bounding box center [309, 263] width 127 height 8
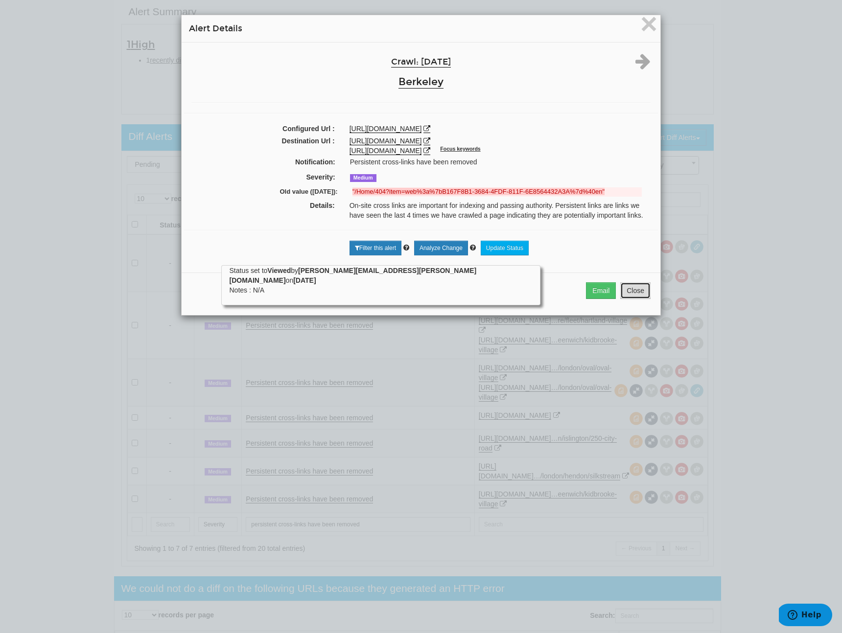
click at [622, 299] on button "Close" at bounding box center [635, 290] width 30 height 17
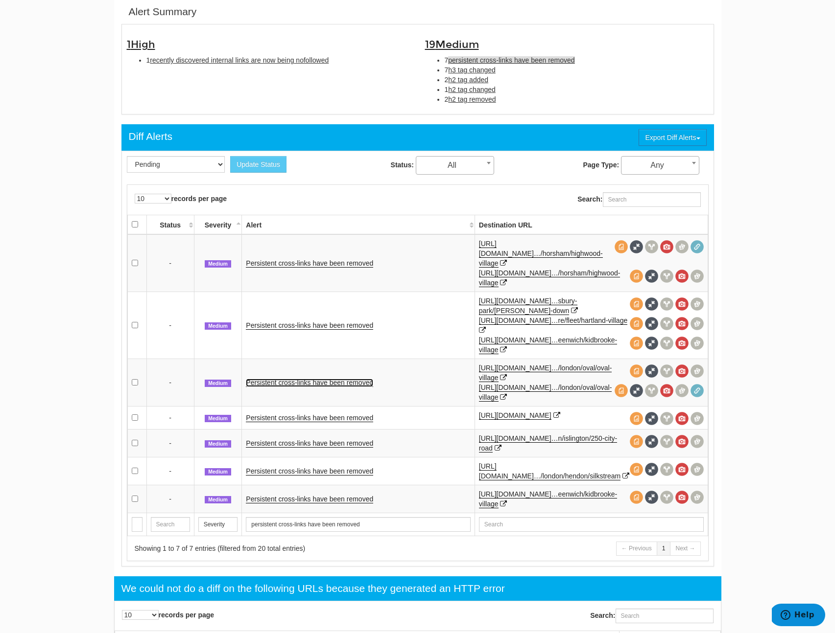
click at [308, 379] on link "Persistent cross-links have been removed" at bounding box center [309, 383] width 127 height 8
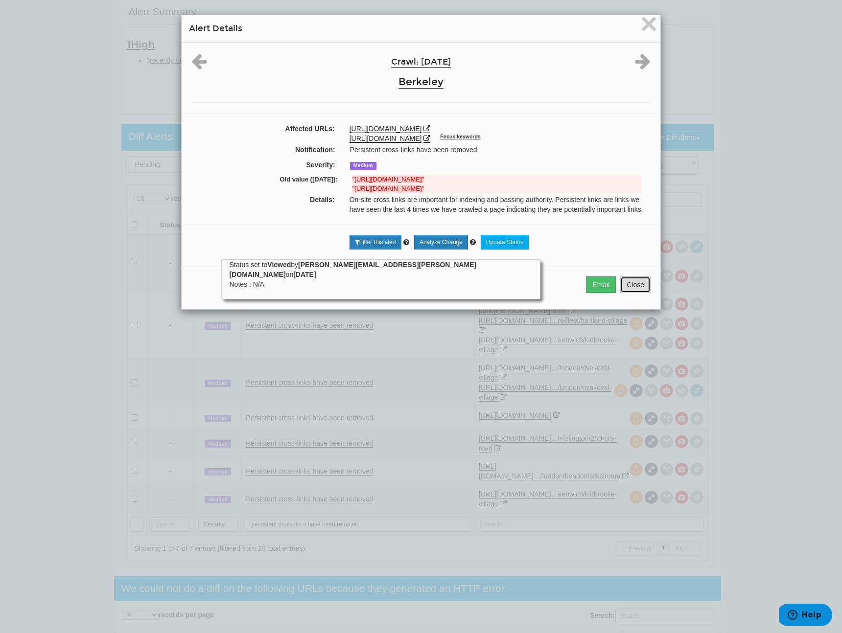
click at [632, 293] on button "Close" at bounding box center [635, 285] width 30 height 17
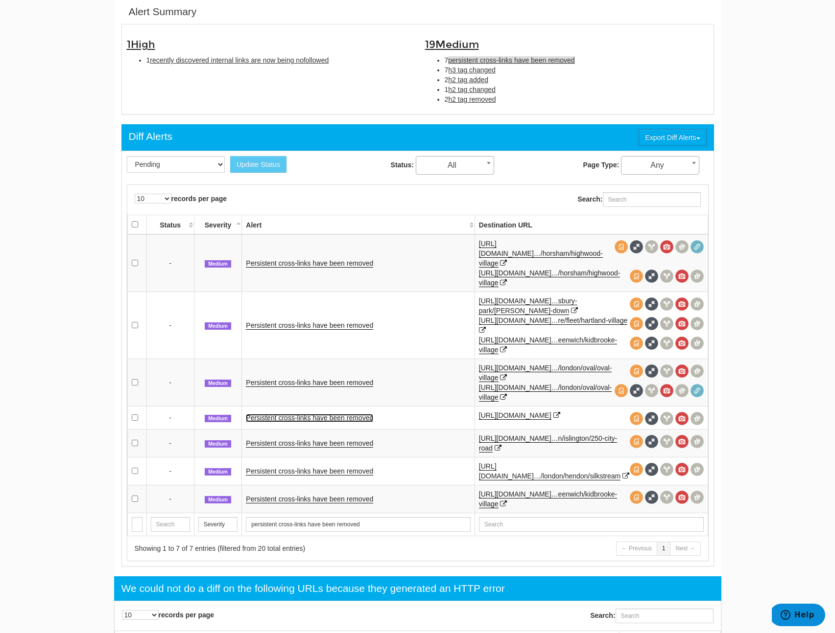
click at [330, 414] on link "Persistent cross-links have been removed" at bounding box center [309, 418] width 127 height 8
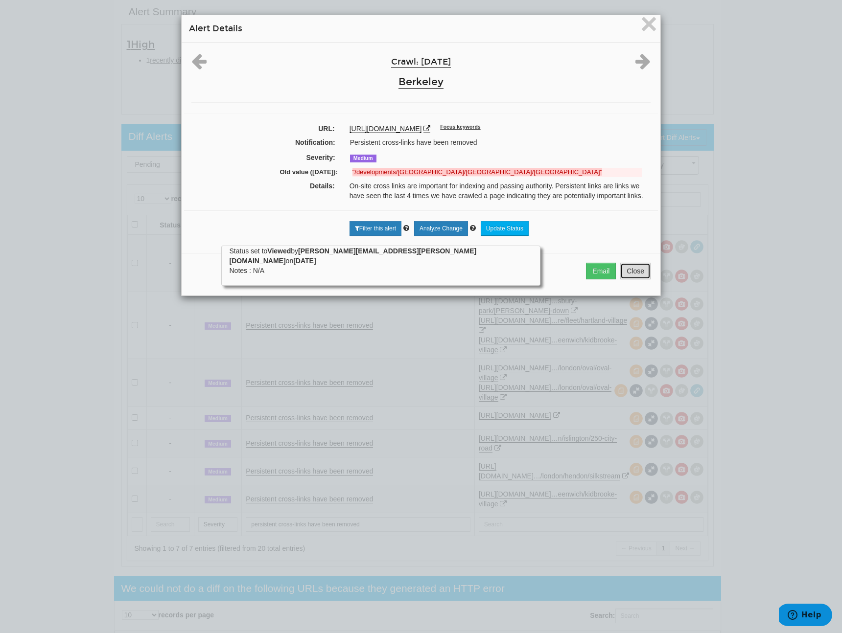
click at [626, 272] on button "Close" at bounding box center [635, 271] width 30 height 17
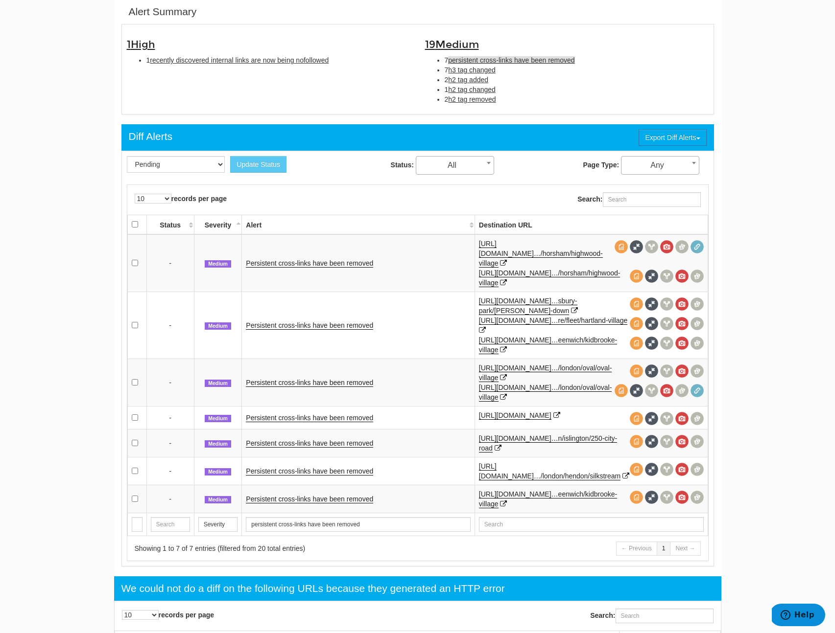
click at [213, 69] on div "1 High 1 recently discovered internal links are now being nofollowed" at bounding box center [268, 49] width 298 height 41
click at [219, 59] on span "recently discovered internal links are now being nofollowed" at bounding box center [239, 60] width 179 height 8
type input "recently discovered internal links are now being nofollowed"
